Goal: Task Accomplishment & Management: Manage account settings

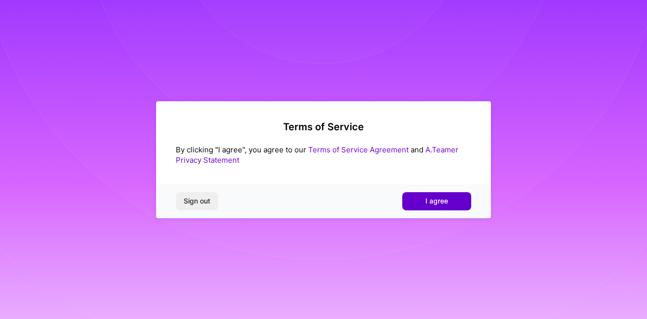
click at [418, 206] on button "I agree" at bounding box center [436, 201] width 69 height 18
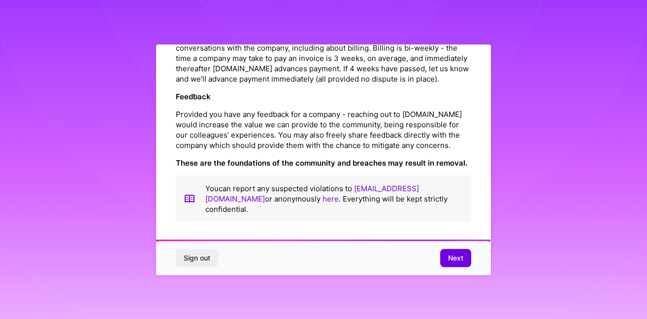
scroll to position [1164, 0]
click at [458, 262] on span "Next" at bounding box center [455, 258] width 15 height 10
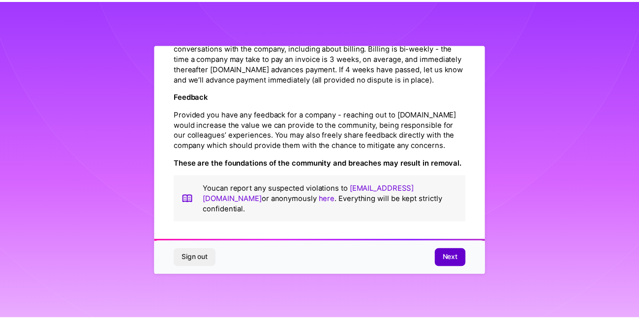
scroll to position [35, 0]
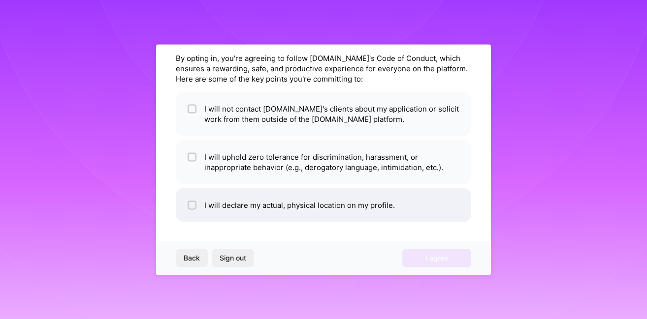
click at [194, 208] on input "checkbox" at bounding box center [192, 205] width 7 height 7
checkbox input "true"
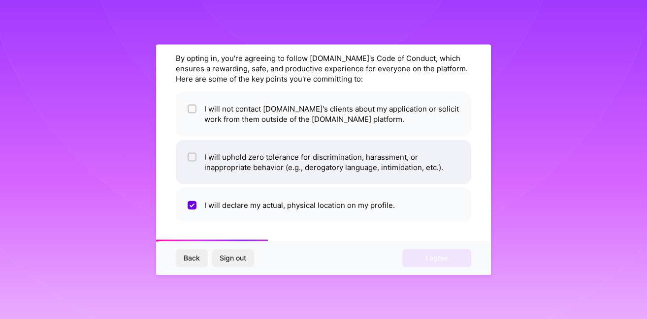
click at [186, 159] on li "I will uphold zero tolerance for discrimination, harassment, or inappropriate b…" at bounding box center [323, 162] width 295 height 44
checkbox input "true"
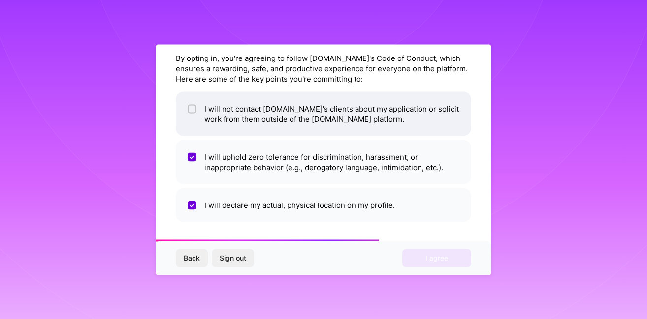
click at [198, 116] on li "I will not contact [DOMAIN_NAME]'s clients about my application or solicit work…" at bounding box center [323, 114] width 295 height 44
checkbox input "true"
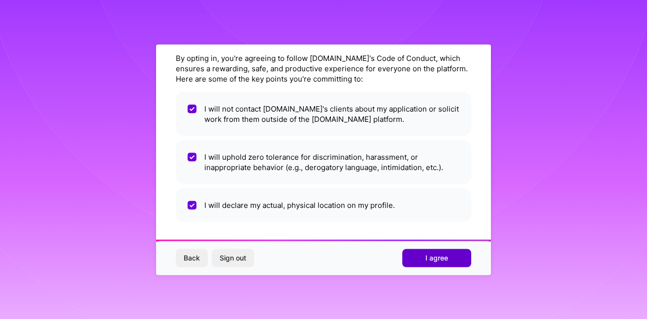
click at [461, 264] on button "I agree" at bounding box center [436, 258] width 69 height 18
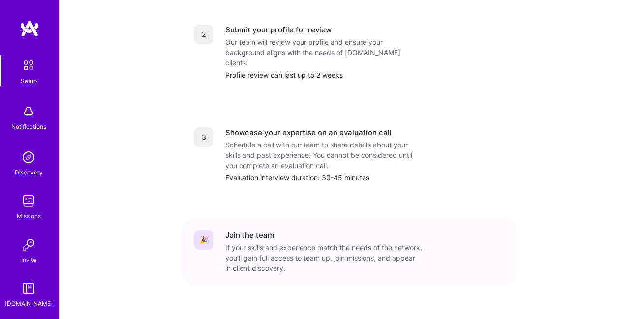
click at [25, 161] on img at bounding box center [29, 158] width 20 height 20
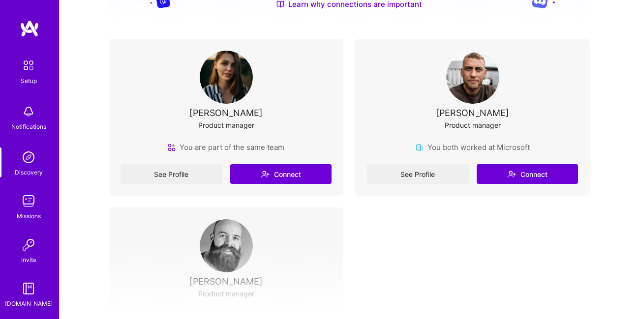
scroll to position [308, 0]
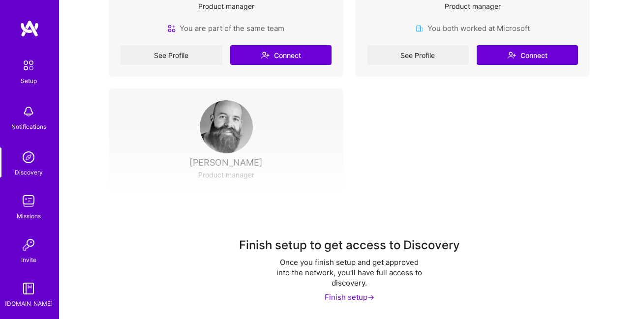
click at [22, 206] on img at bounding box center [29, 201] width 20 height 20
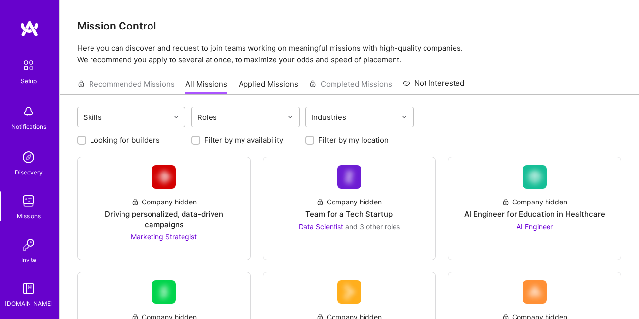
click at [254, 83] on link "Applied Missions" at bounding box center [269, 87] width 60 height 16
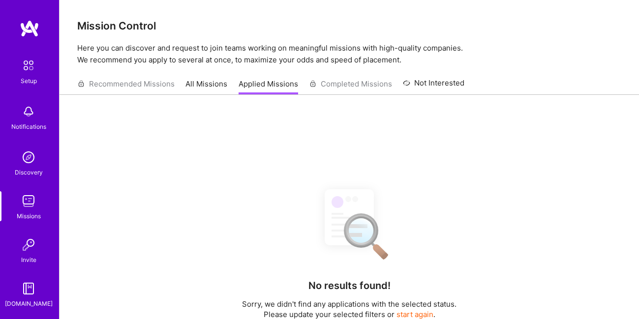
click at [106, 83] on div "Recommended Missions All Missions Applied Missions Completed Missions Not Inter…" at bounding box center [270, 83] width 387 height 21
click at [31, 76] on div "Setup" at bounding box center [29, 81] width 16 height 10
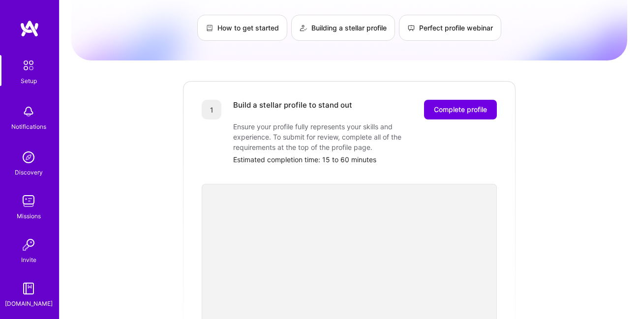
scroll to position [89, 0]
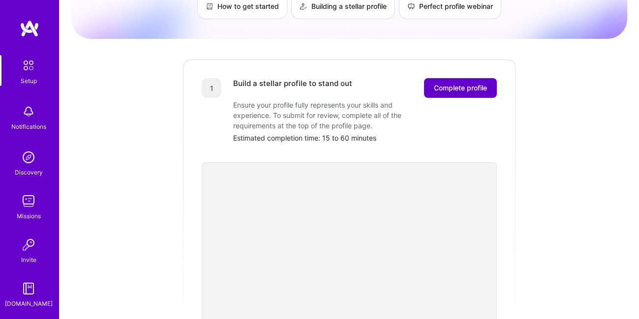
click at [453, 83] on span "Complete profile" at bounding box center [460, 88] width 53 height 10
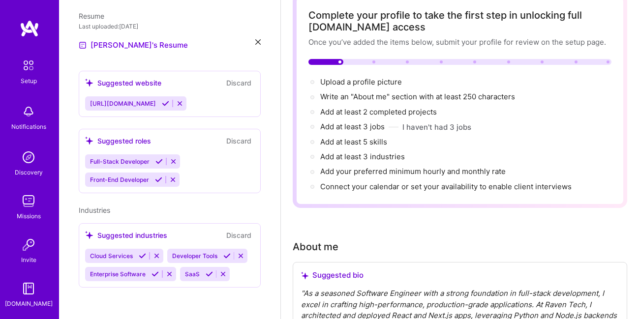
scroll to position [89, 0]
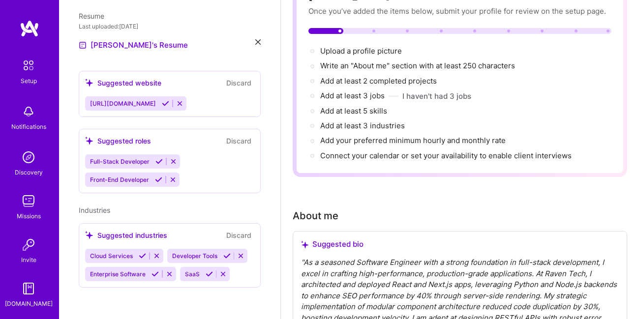
click at [157, 158] on icon at bounding box center [158, 161] width 7 height 7
click at [160, 176] on icon at bounding box center [158, 179] width 7 height 7
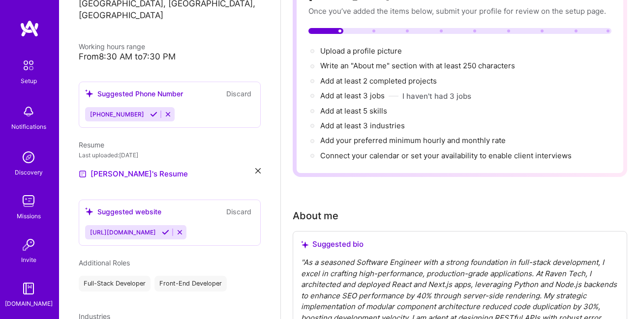
scroll to position [177, 0]
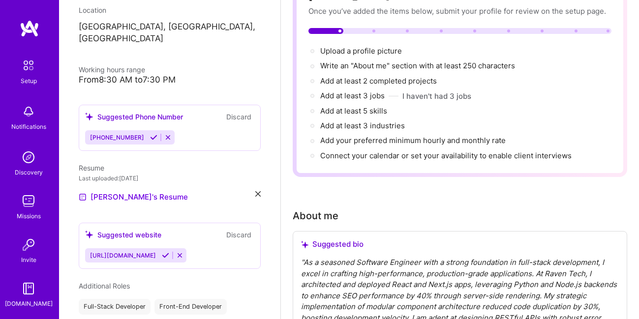
click at [150, 134] on icon at bounding box center [153, 137] width 7 height 7
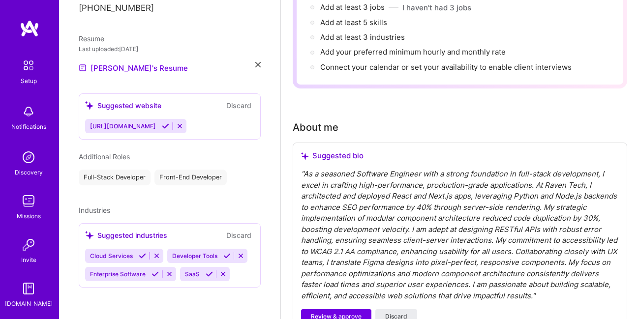
scroll to position [266, 0]
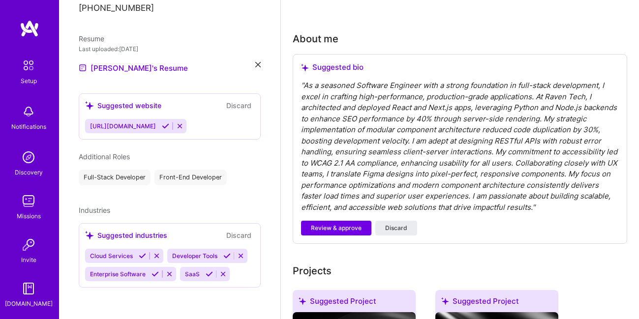
click at [143, 252] on icon at bounding box center [142, 255] width 7 height 7
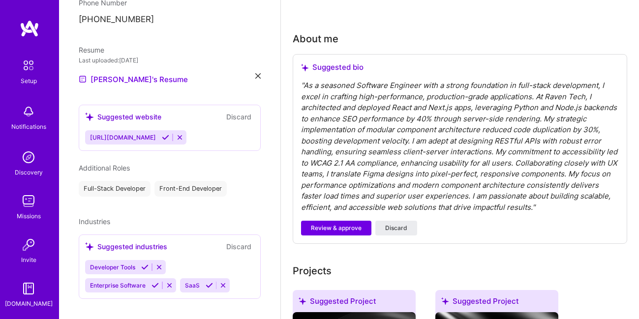
click at [152, 282] on icon at bounding box center [155, 285] width 7 height 7
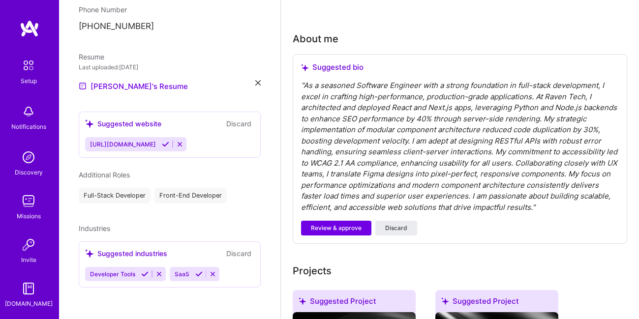
scroll to position [266, 0]
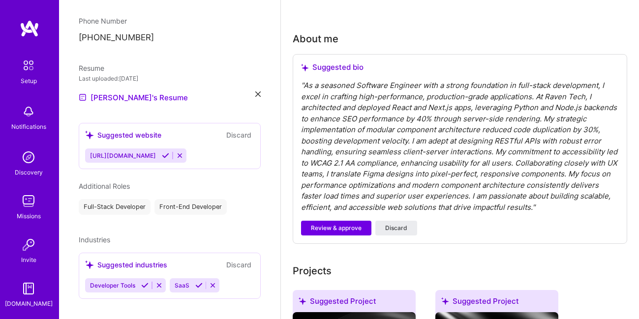
click at [144, 282] on icon at bounding box center [144, 285] width 7 height 7
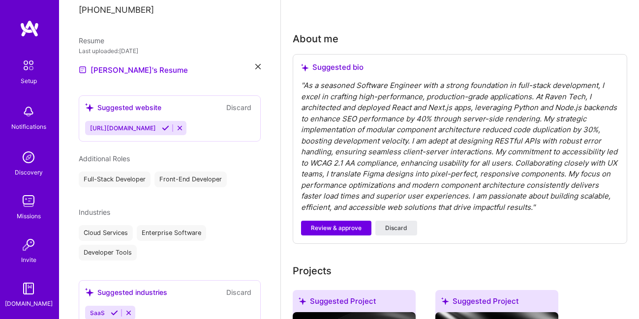
scroll to position [321, 0]
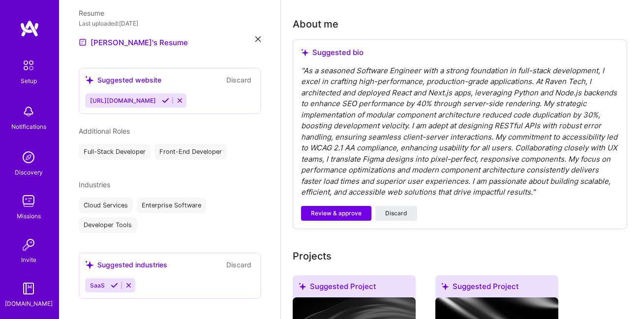
click at [113, 282] on icon at bounding box center [114, 285] width 7 height 7
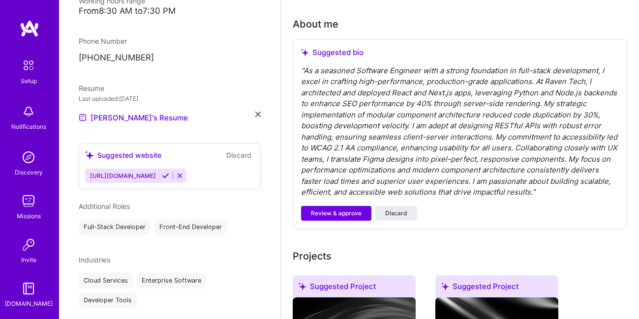
scroll to position [233, 0]
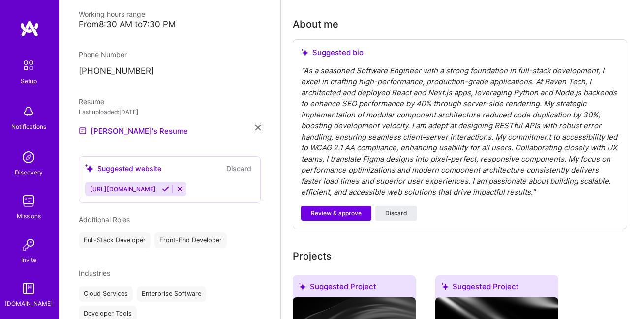
click at [179, 186] on icon at bounding box center [179, 189] width 7 height 7
click at [229, 163] on button "Discard" at bounding box center [238, 168] width 31 height 11
click at [226, 163] on button "Discard" at bounding box center [238, 168] width 31 height 11
click at [177, 186] on icon at bounding box center [179, 189] width 7 height 7
click at [321, 218] on span "Review & approve" at bounding box center [336, 213] width 51 height 9
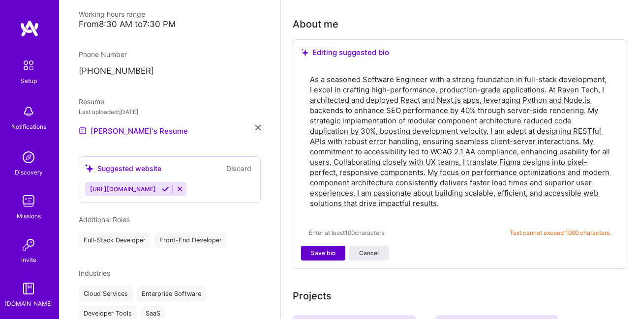
click at [322, 254] on span "Save bio" at bounding box center [323, 253] width 25 height 9
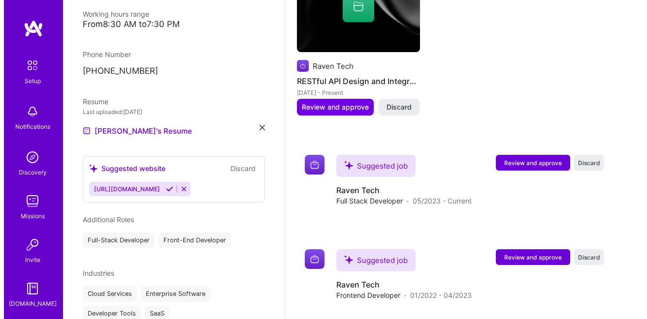
scroll to position [752, 0]
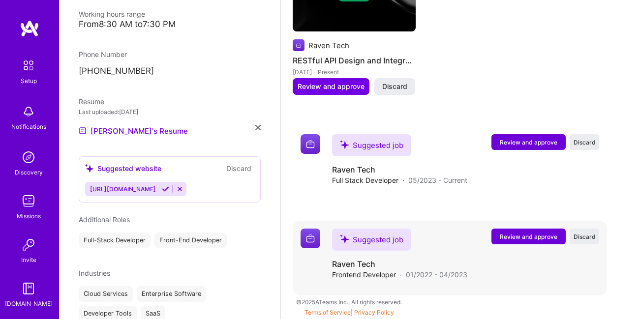
click at [529, 235] on span "Review and approve" at bounding box center [529, 237] width 58 height 8
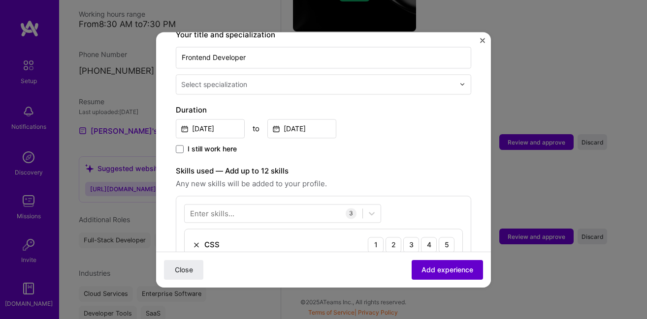
click at [445, 274] on span "Add experience" at bounding box center [447, 270] width 52 height 10
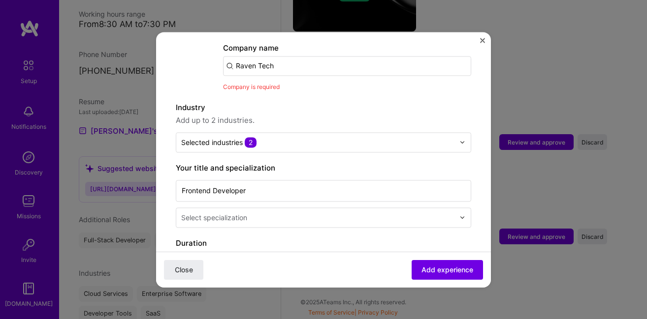
scroll to position [10, 0]
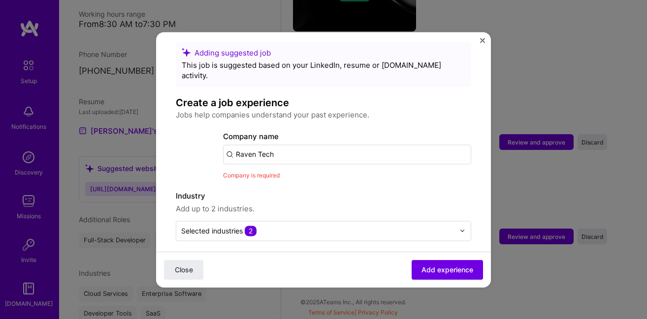
click at [264, 145] on input "Raven Tech" at bounding box center [347, 155] width 248 height 20
click at [260, 145] on input "Raven Tech" at bounding box center [347, 155] width 248 height 20
type input "RavenTech"
click at [310, 173] on div "RavenTech" at bounding box center [301, 181] width 47 height 17
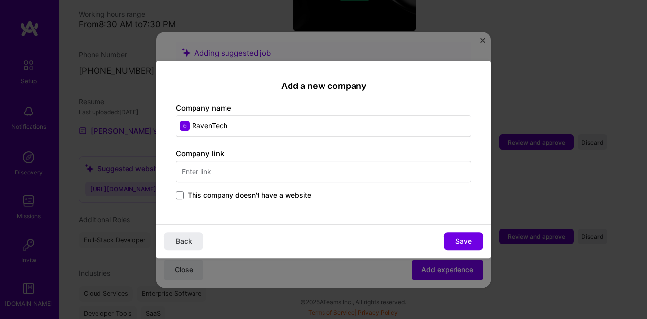
click at [193, 172] on input "text" at bounding box center [323, 172] width 295 height 22
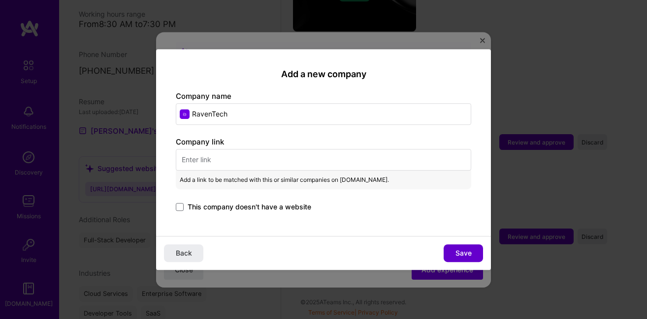
click at [461, 254] on span "Save" at bounding box center [463, 254] width 16 height 10
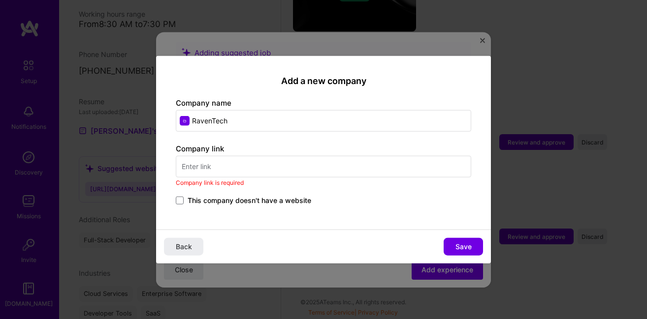
click at [229, 167] on input "text" at bounding box center [323, 167] width 295 height 22
click at [226, 200] on span "This company doesn't have a website" at bounding box center [249, 201] width 124 height 10
click at [0, 0] on input "This company doesn't have a website" at bounding box center [0, 0] width 0 height 0
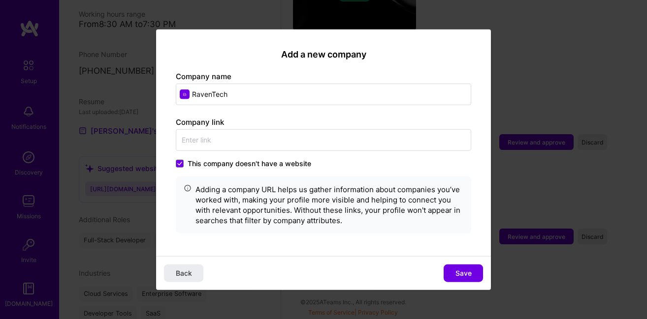
click at [228, 163] on span "This company doesn't have a website" at bounding box center [249, 164] width 124 height 10
click at [0, 0] on input "This company doesn't have a website" at bounding box center [0, 0] width 0 height 0
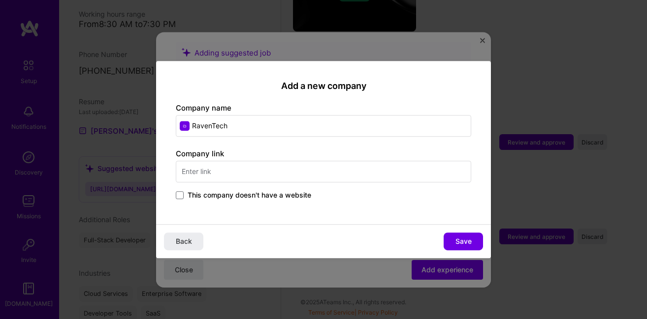
click at [267, 177] on input "text" at bounding box center [323, 172] width 295 height 22
click at [272, 171] on input "text" at bounding box center [323, 172] width 295 height 22
paste input "[URL][DOMAIN_NAME]"
type input "[URL][DOMAIN_NAME]"
click at [455, 239] on span "Save" at bounding box center [463, 242] width 16 height 10
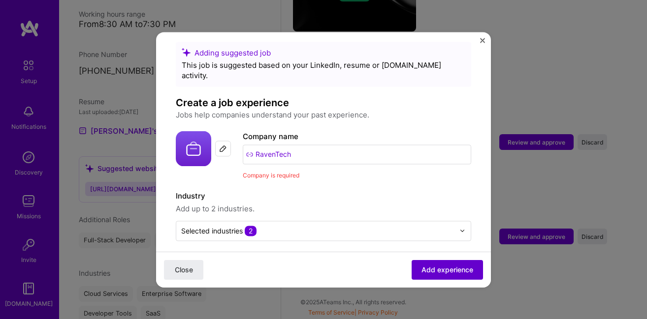
click at [447, 272] on span "Add experience" at bounding box center [447, 270] width 52 height 10
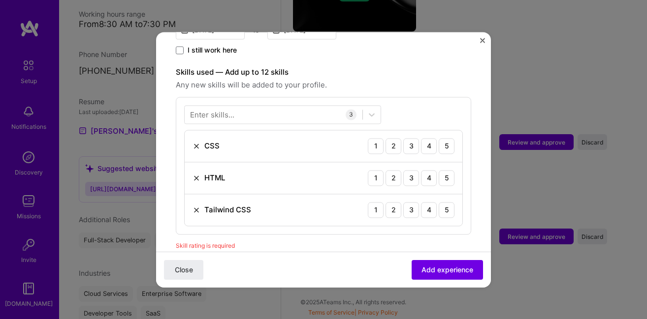
scroll to position [341, 0]
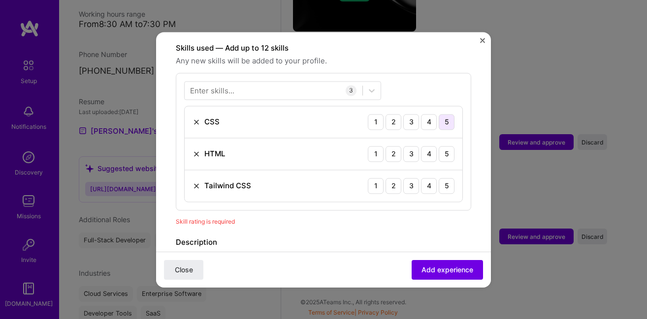
click at [438, 114] on div "5" at bounding box center [446, 122] width 16 height 16
click at [438, 146] on div "5" at bounding box center [446, 154] width 16 height 16
click at [438, 180] on div "5" at bounding box center [446, 186] width 16 height 16
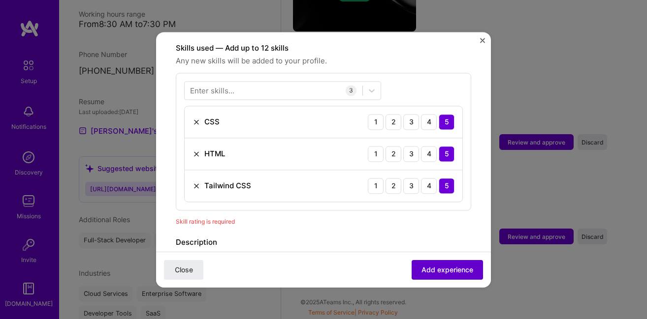
click at [450, 276] on button "Add experience" at bounding box center [446, 270] width 71 height 20
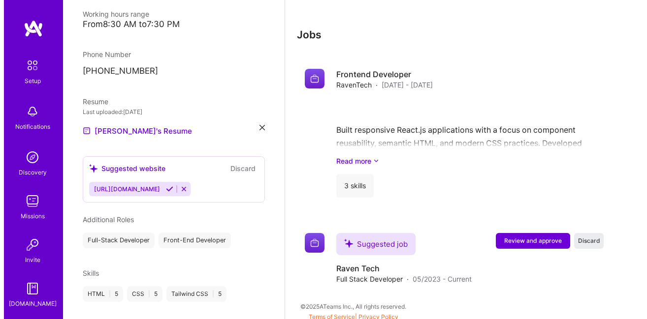
scroll to position [855, 0]
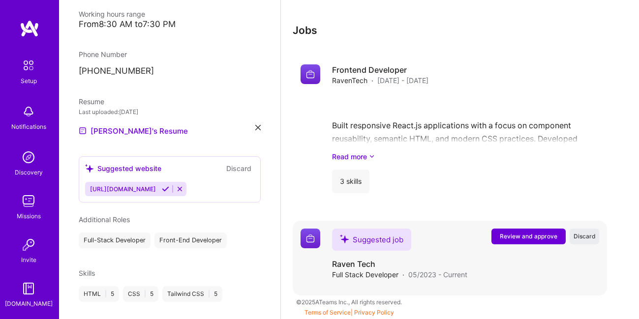
click at [543, 235] on span "Review and approve" at bounding box center [529, 236] width 58 height 8
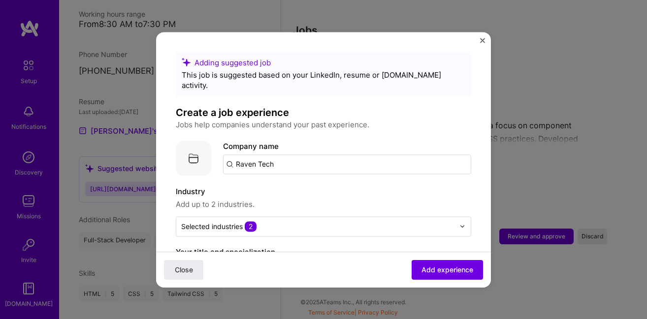
click at [255, 155] on input "Raven Tech" at bounding box center [347, 165] width 248 height 20
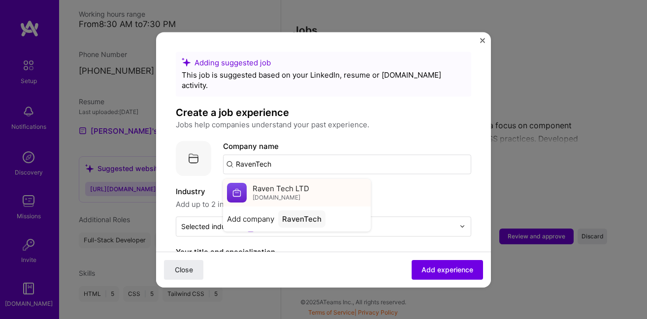
click at [304, 184] on span "Raven Tech LTD" at bounding box center [280, 189] width 57 height 10
type input "Raven Tech LTD"
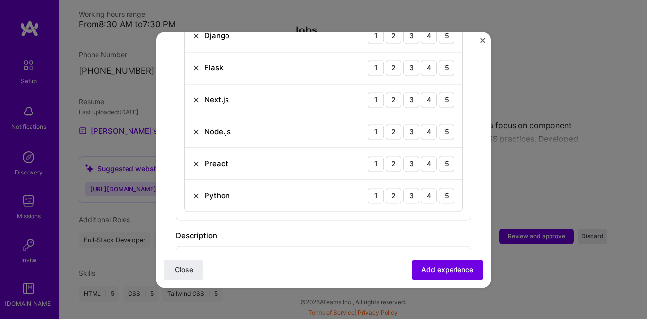
scroll to position [531, 0]
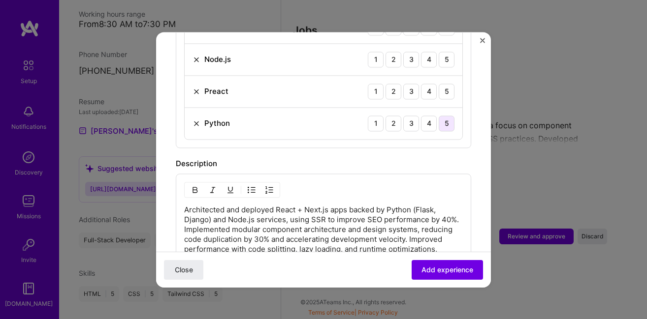
click at [443, 116] on div "5" at bounding box center [446, 124] width 16 height 16
click at [438, 84] on div "5" at bounding box center [446, 92] width 16 height 16
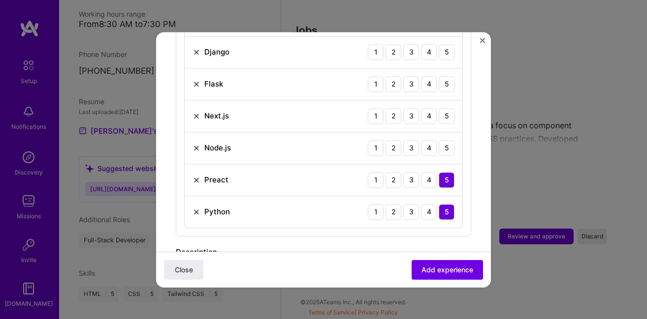
click at [192, 176] on img at bounding box center [196, 180] width 8 height 8
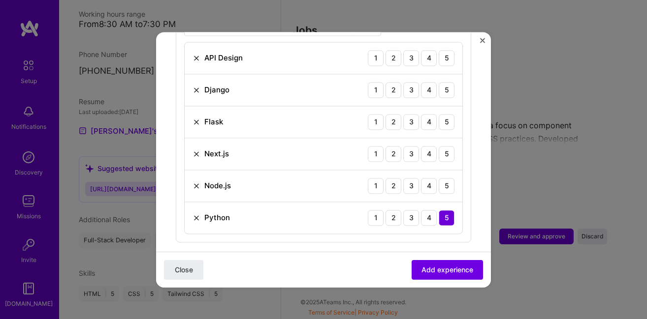
scroll to position [354, 0]
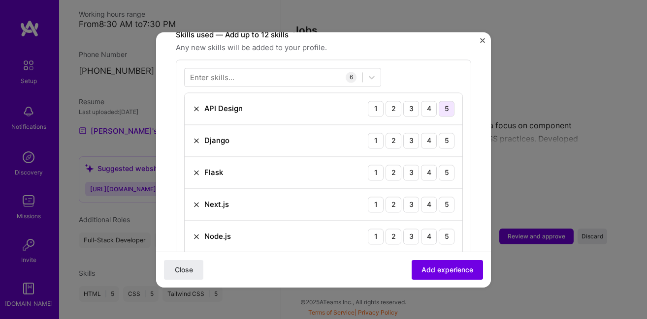
click at [438, 101] on div "5" at bounding box center [446, 109] width 16 height 16
click at [421, 133] on div "4" at bounding box center [429, 141] width 16 height 16
click at [421, 166] on div "4" at bounding box center [429, 173] width 16 height 16
click at [440, 198] on div "5" at bounding box center [446, 205] width 16 height 16
click at [438, 229] on div "5" at bounding box center [446, 237] width 16 height 16
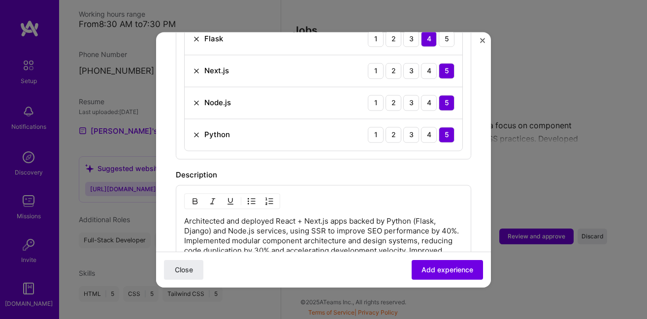
scroll to position [531, 0]
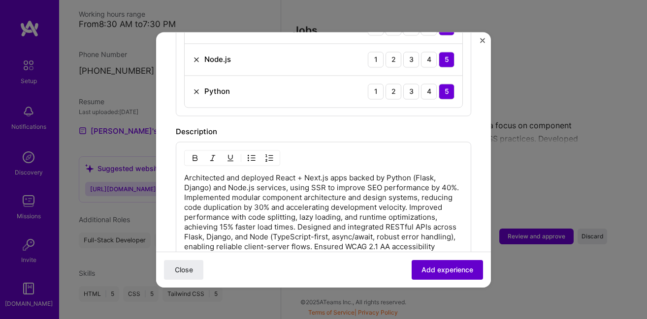
click at [437, 270] on span "Add experience" at bounding box center [447, 270] width 52 height 10
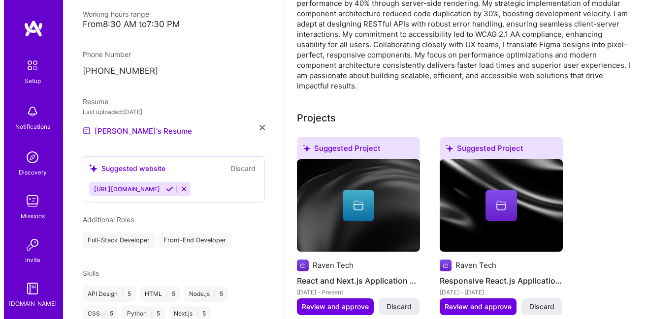
scroll to position [0, 0]
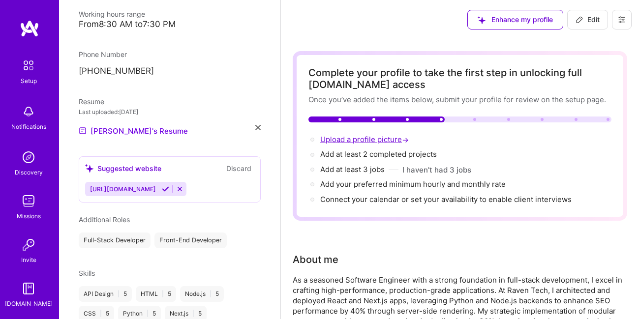
click at [376, 139] on span "Upload a profile picture →" at bounding box center [365, 139] width 91 height 9
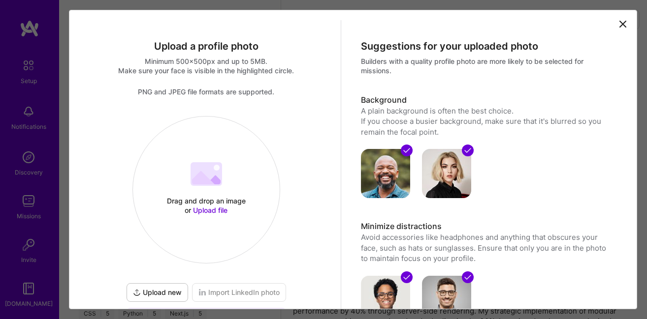
click at [206, 194] on div "Drag and drop an image or Upload file Upload file" at bounding box center [206, 190] width 147 height 104
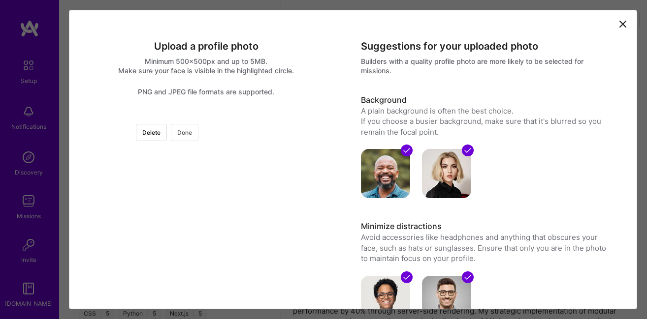
click at [198, 129] on button "Done" at bounding box center [185, 132] width 28 height 17
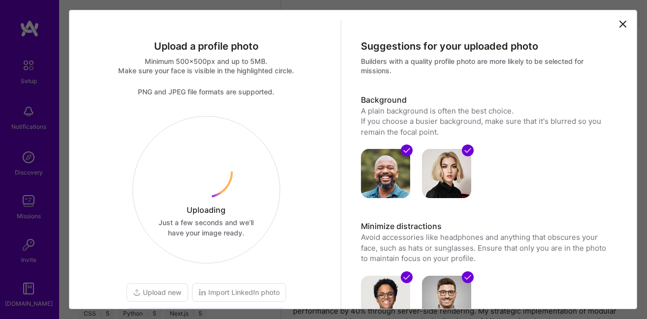
scroll to position [182, 0]
